Goal: Task Accomplishment & Management: Manage account settings

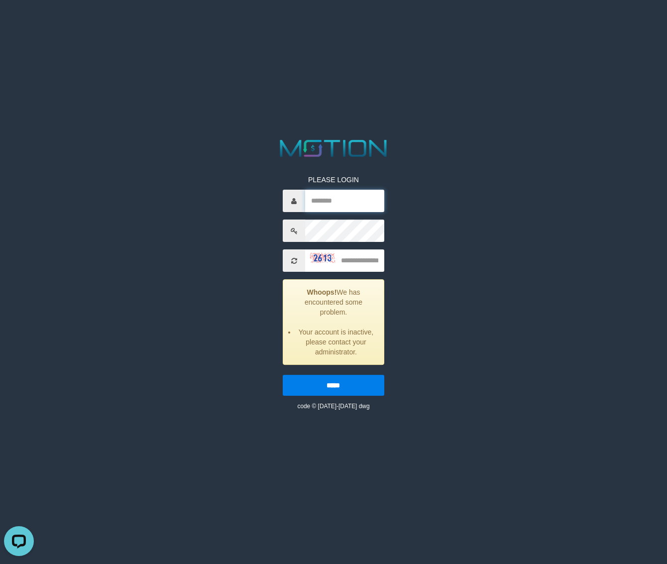
type input "**********"
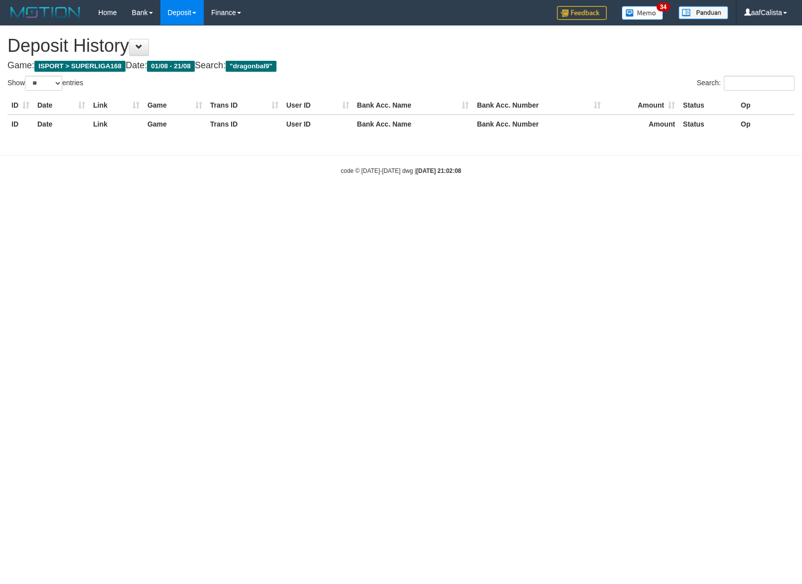
select select "**"
